Goal: Find contact information: Find contact information

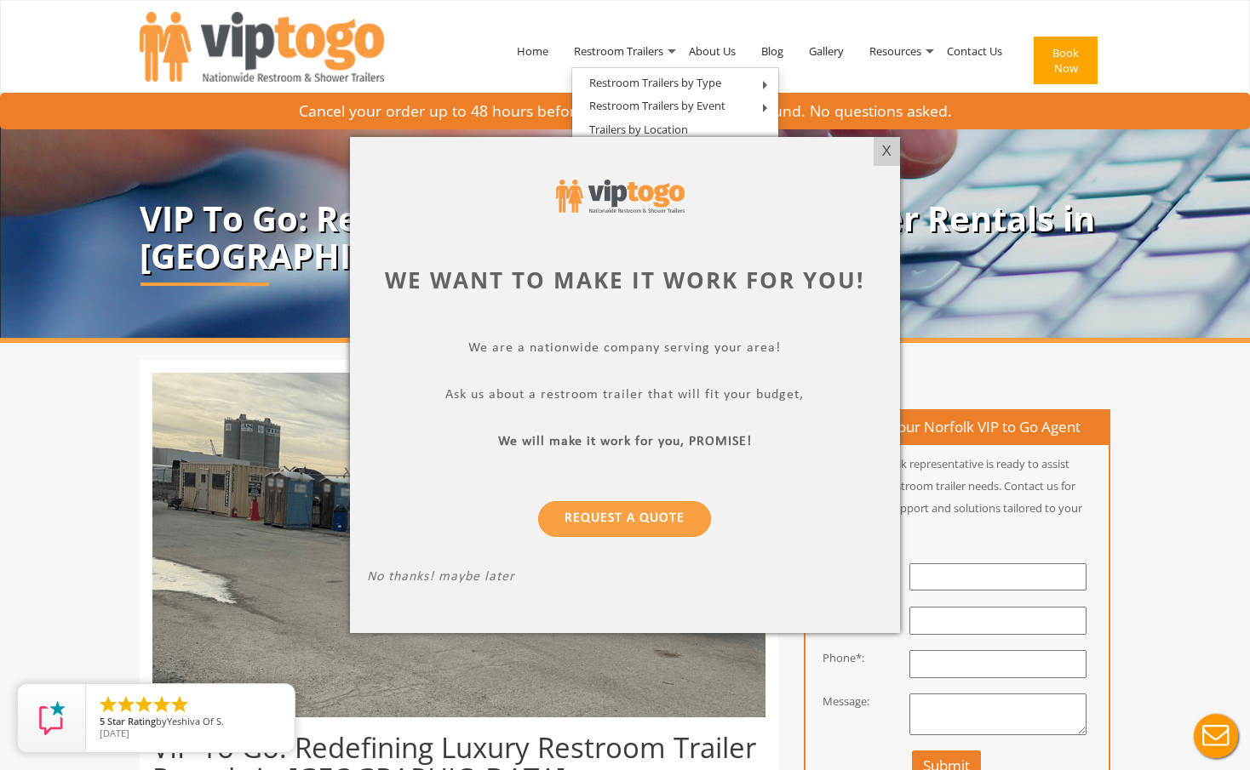
click at [845, 73] on div at bounding box center [625, 385] width 1250 height 770
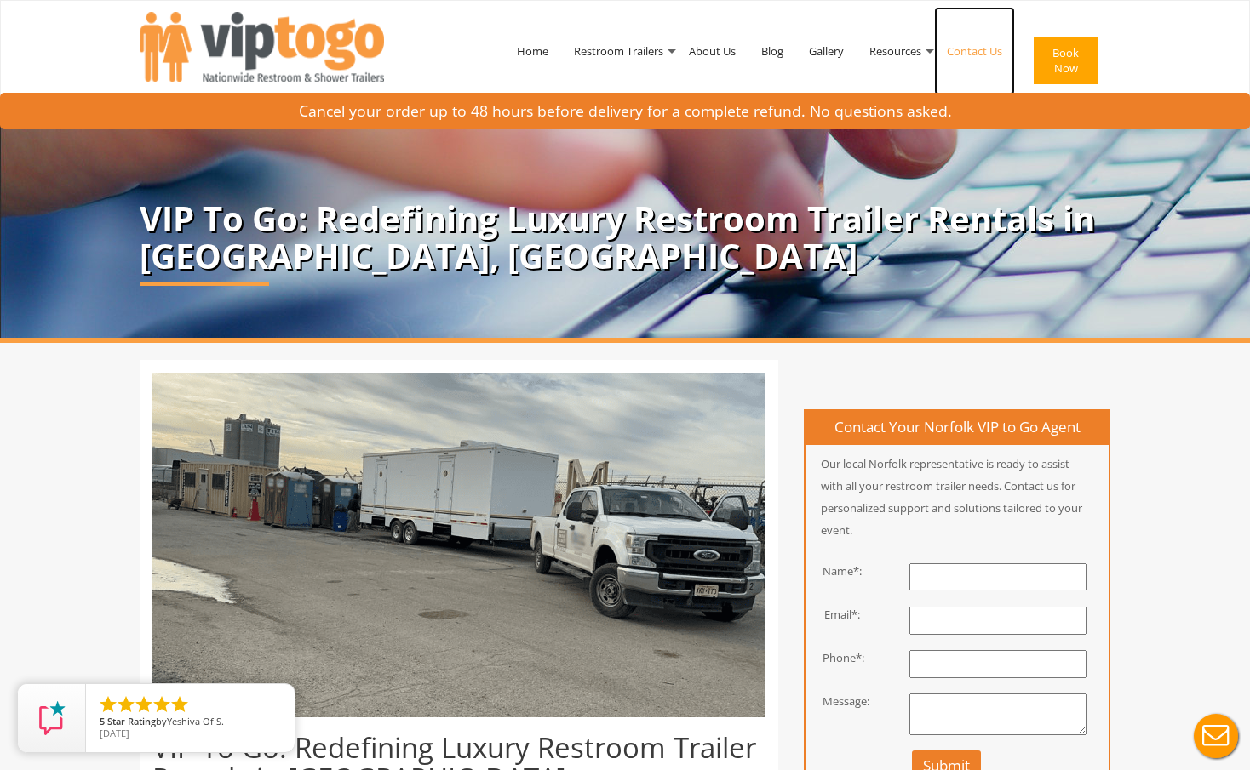
click at [970, 51] on link "Contact Us" at bounding box center [974, 51] width 81 height 89
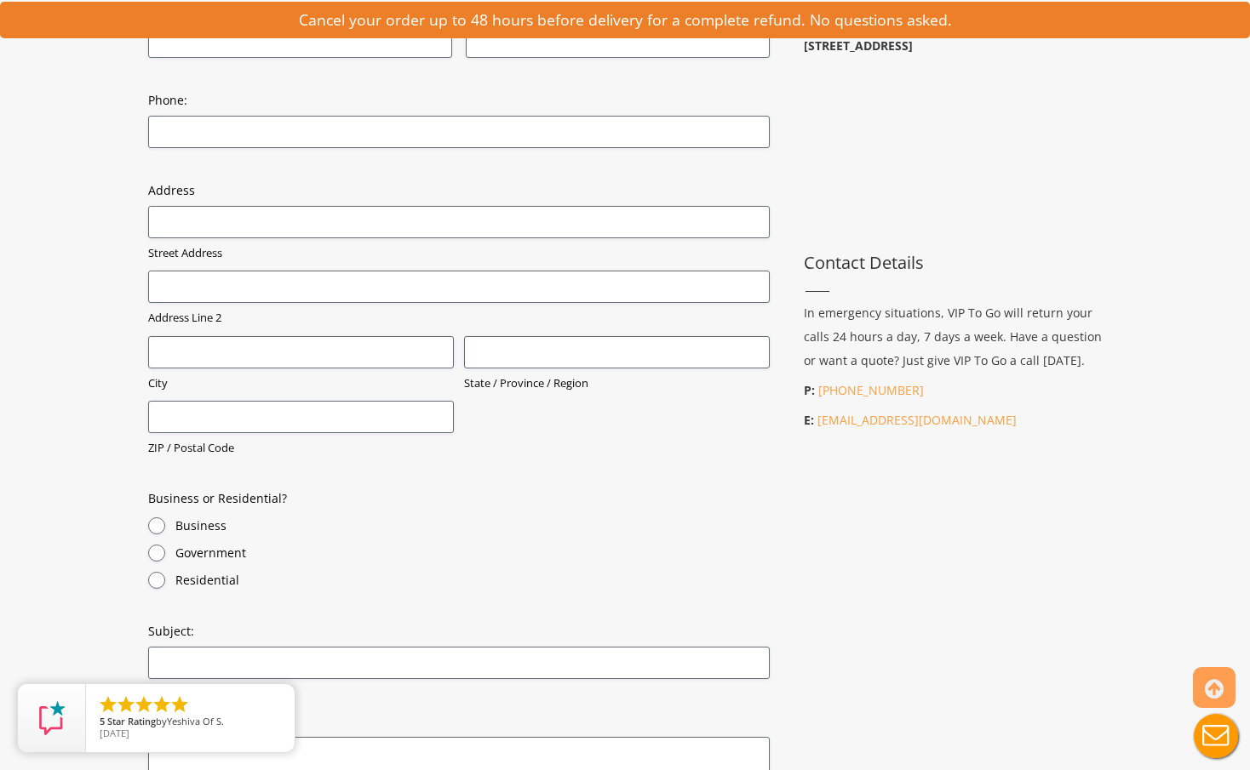
scroll to position [587, 0]
